Goal: Task Accomplishment & Management: Manage account settings

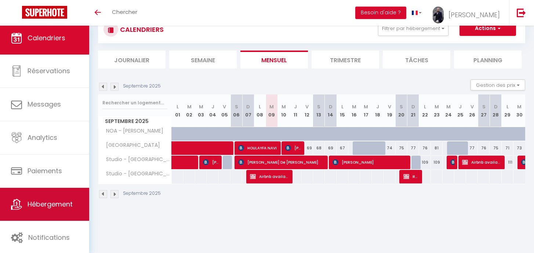
click at [47, 210] on link "Hébergement" at bounding box center [44, 204] width 89 height 33
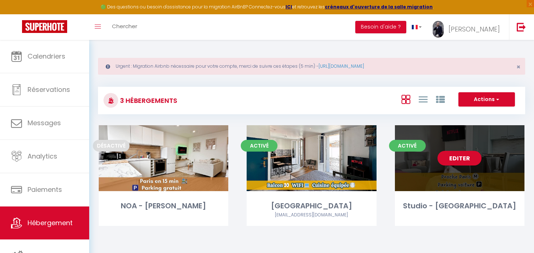
click at [466, 158] on link "Editer" at bounding box center [459, 158] width 44 height 15
select select "3"
select select "2"
select select "1"
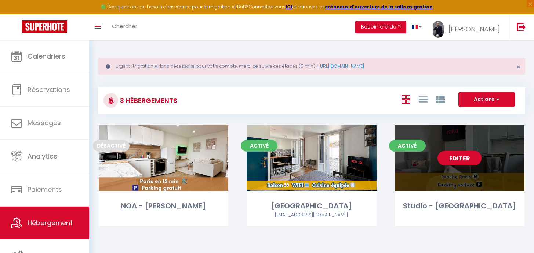
select select
select select "28"
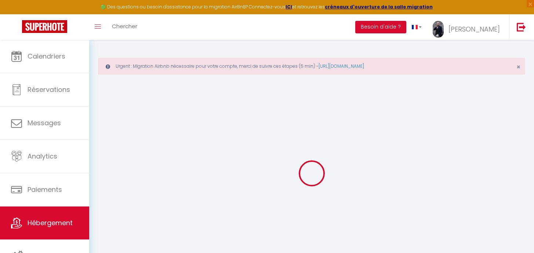
select select
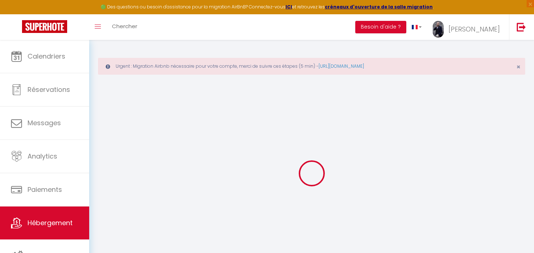
select select
checkbox input "false"
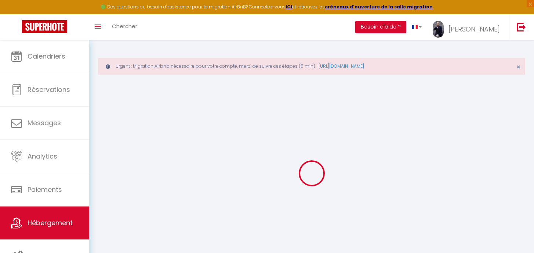
select select
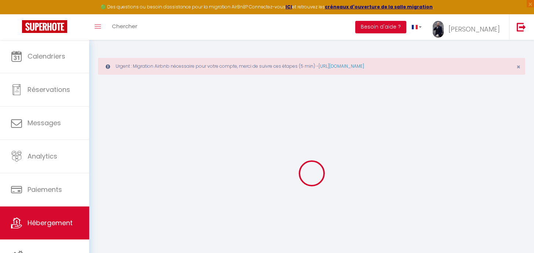
select select
checkbox input "false"
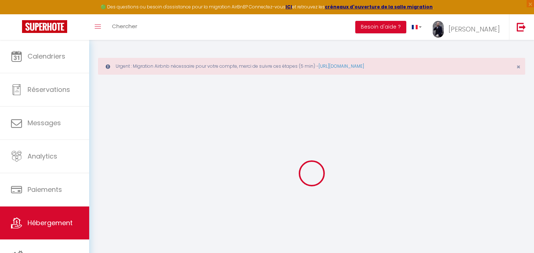
checkbox input "false"
select select
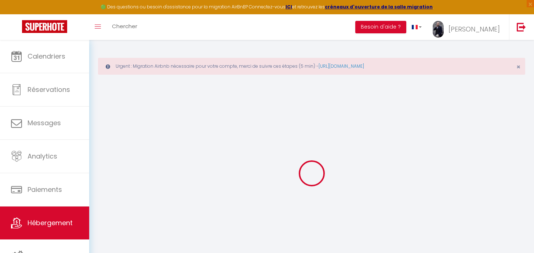
select select
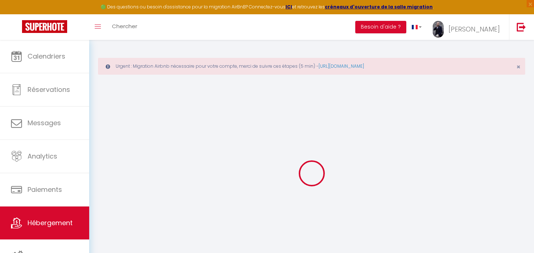
checkbox input "false"
select select
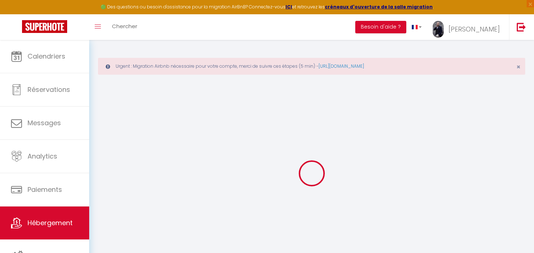
select select
type input "Studio - [GEOGRAPHIC_DATA]"
type input "Régis"
type input "[PERSON_NAME]"
type input "[STREET_ADDRESS]"
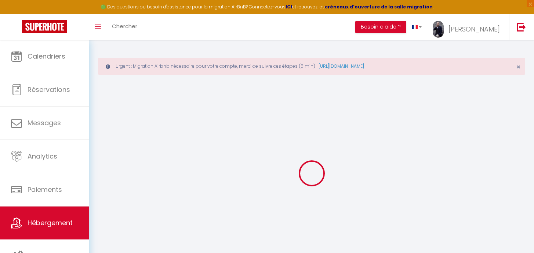
type input "94300"
type input "Vincennes"
select select "2"
type input "64"
type input "40"
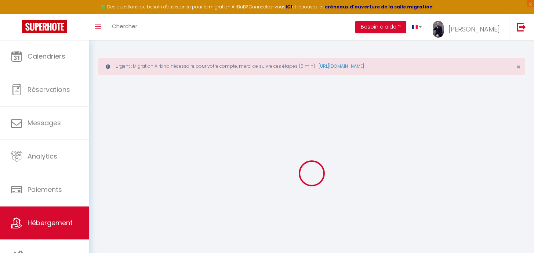
type input "16.25"
type input "0"
select select
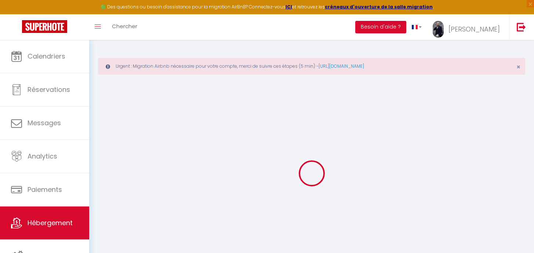
select select
type input "[STREET_ADDRESS]"
type input "94300"
type input "Vincennes"
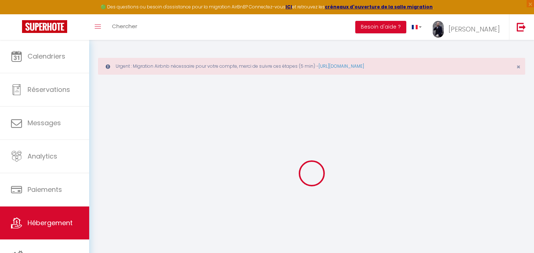
type input "[EMAIL_ADDRESS][DOMAIN_NAME]"
select select
checkbox input "false"
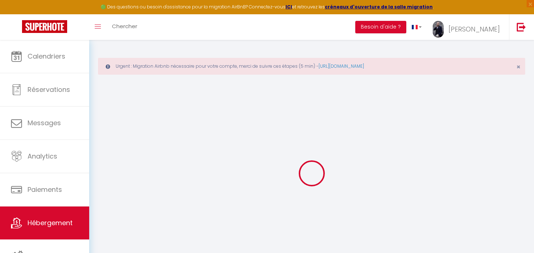
checkbox input "false"
radio input "true"
type input "0"
type input "40"
type input "0"
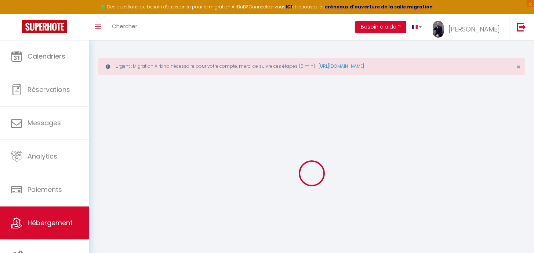
type input "0"
select select
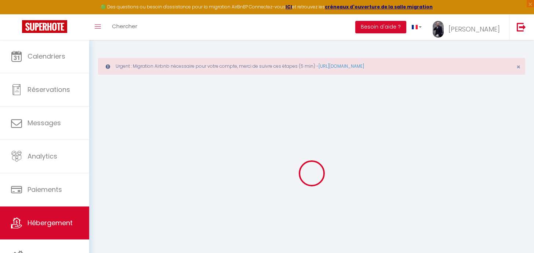
select select
checkbox input "false"
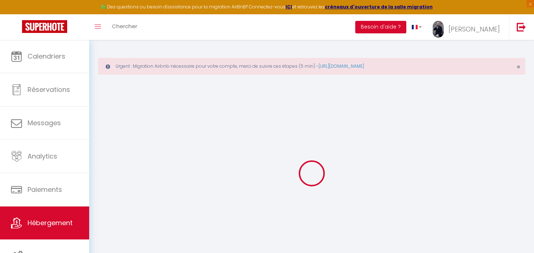
checkbox input "false"
select select
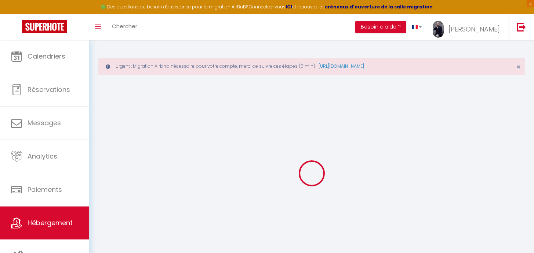
select select
checkbox input "false"
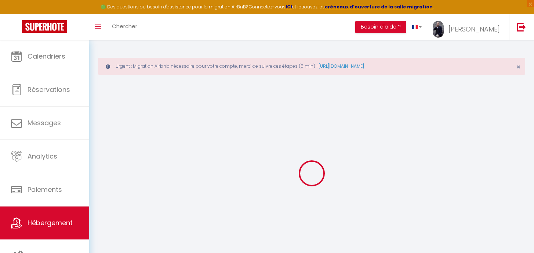
checkbox input "false"
select select
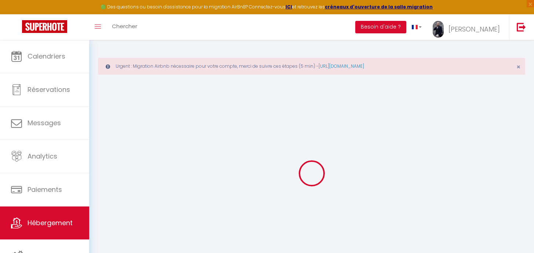
select select
checkbox input "false"
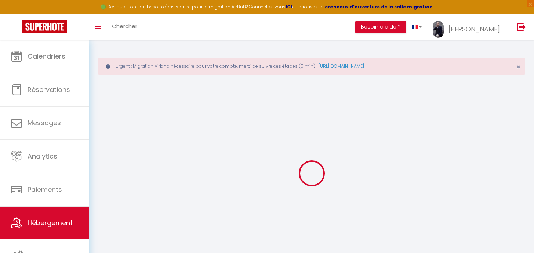
checkbox input "false"
select select
checkbox input "false"
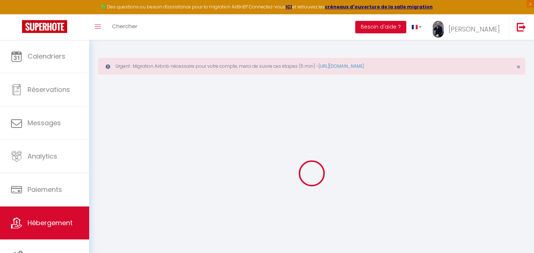
checkbox input "false"
select select
checkbox input "false"
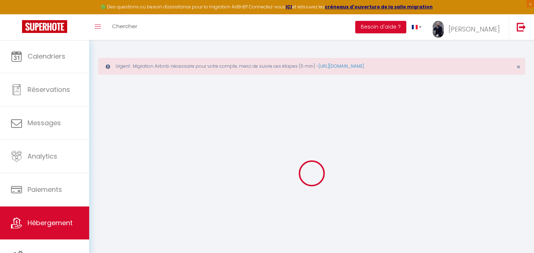
checkbox input "false"
select select "17:00"
select select
select select "10:00"
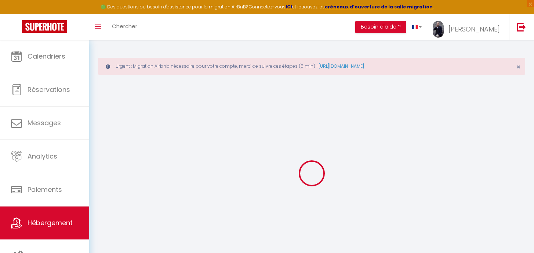
select select "30"
select select "120"
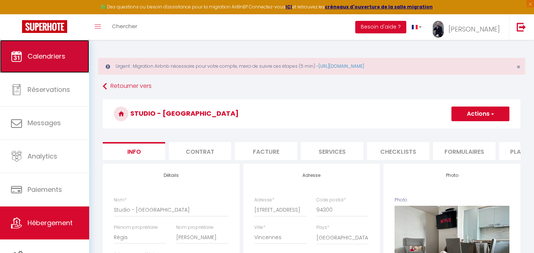
click at [59, 57] on span "Calendriers" at bounding box center [47, 56] width 38 height 9
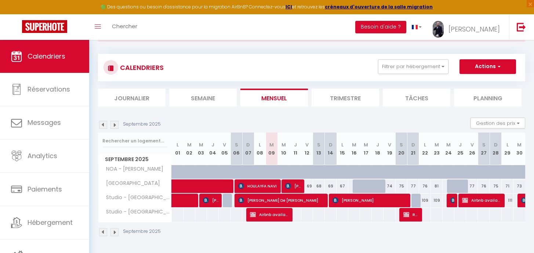
scroll to position [40, 0]
